Goal: Find contact information: Obtain details needed to contact an individual or organization

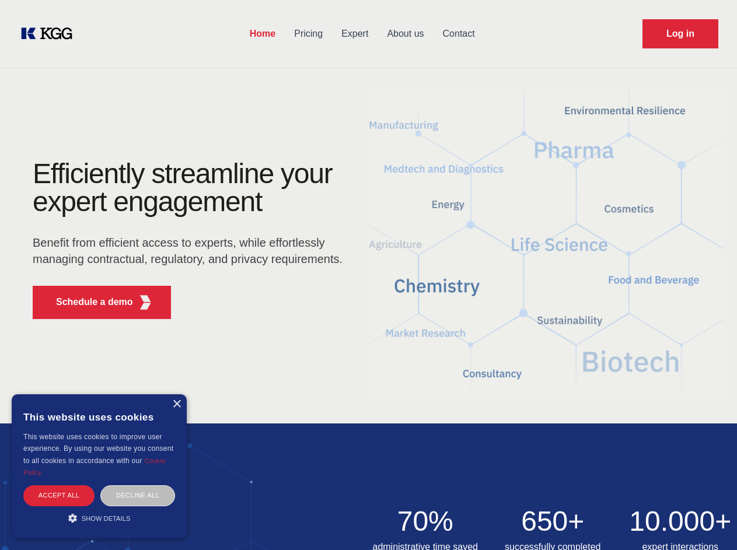
click at [368, 275] on div "Efficiently streamline your expert engagement Benefit from efficient access to …" at bounding box center [191, 244] width 355 height 169
click at [88, 302] on p "Schedule a demo" at bounding box center [94, 302] width 77 height 14
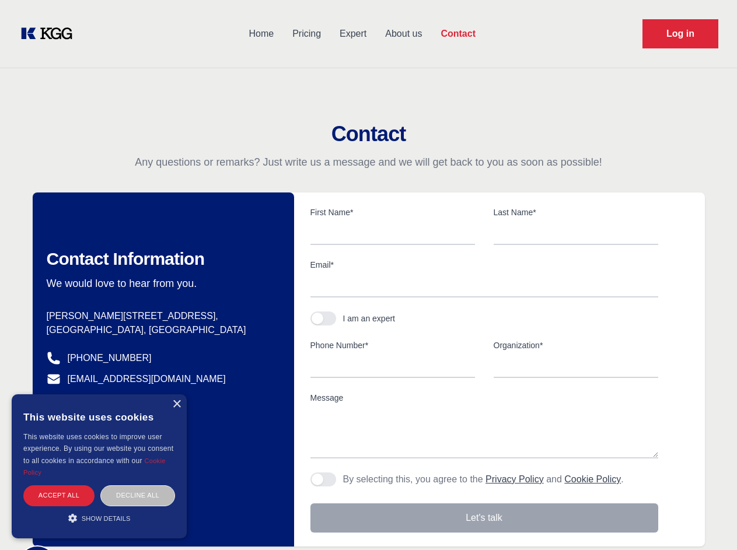
click at [176, 404] on div "× This website uses cookies This website uses cookies to improve user experienc…" at bounding box center [99, 467] width 175 height 144
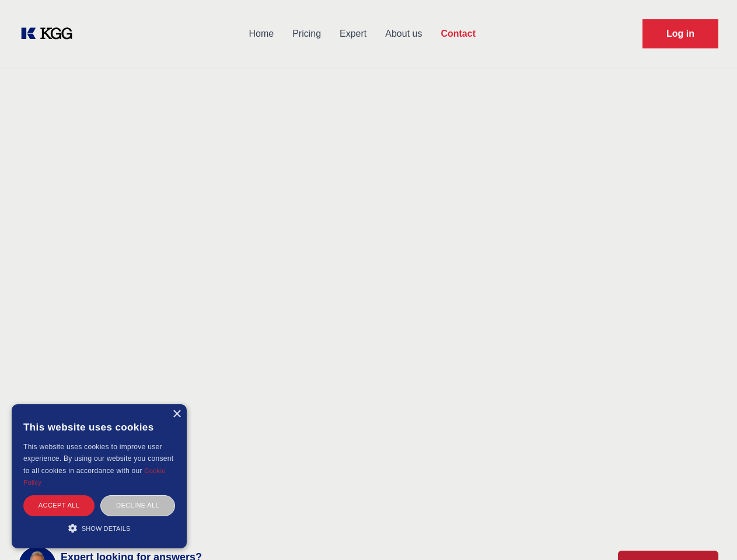
click at [59, 496] on div "Accept all" at bounding box center [58, 506] width 71 height 20
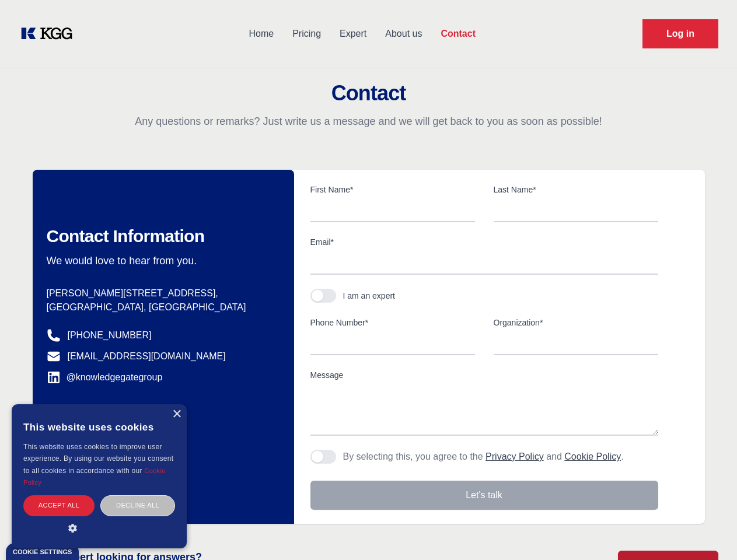
click at [138, 496] on div "Contact Information We would love to hear from you. Postal address [PERSON_NAME…" at bounding box center [163, 347] width 261 height 354
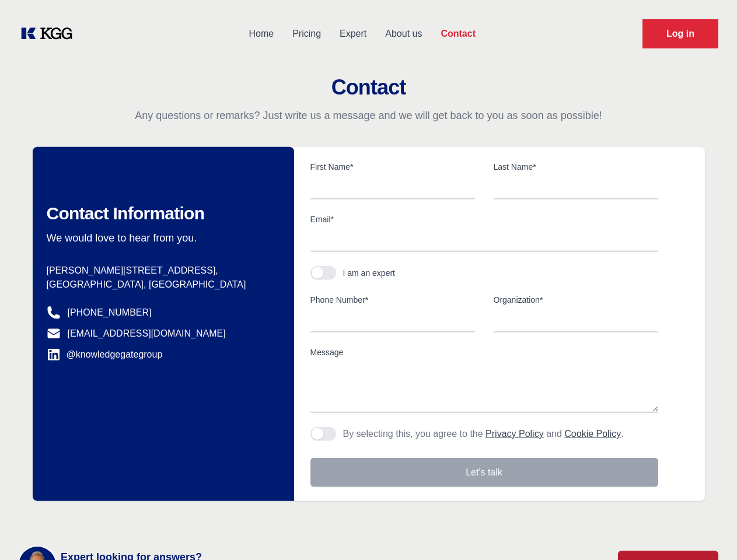
click at [99, 518] on main "Contact Any questions or remarks? Just write us a message and we will get back …" at bounding box center [368, 304] width 737 height 608
